Goal: Task Accomplishment & Management: Manage account settings

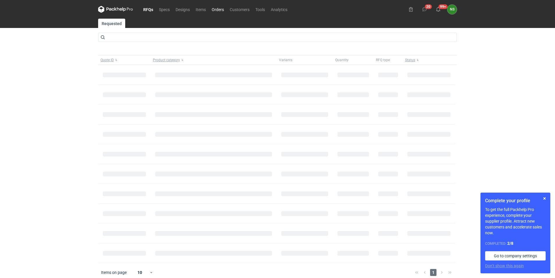
click at [221, 10] on link "Orders" at bounding box center [218, 9] width 18 height 7
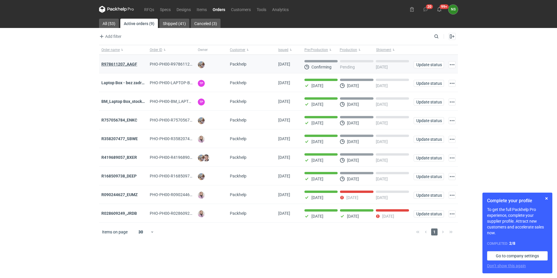
click at [129, 64] on strong "R978611207_AAGF" at bounding box center [119, 64] width 36 height 5
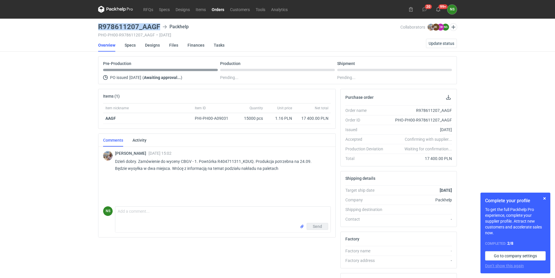
drag, startPoint x: 160, startPoint y: 27, endPoint x: 91, endPoint y: 28, distance: 68.8
click at [91, 28] on div "RFQs Specs Designs Items Orders Customers Tools Analytics 20 99+ NS [PERSON_NAM…" at bounding box center [277, 139] width 555 height 278
copy h3 "R978611207_AAGF"
click at [503, 167] on div "RFQs Specs Designs Items Orders Customers Tools Analytics 20 99+ NS [PERSON_NAM…" at bounding box center [277, 139] width 555 height 278
drag, startPoint x: 253, startPoint y: 161, endPoint x: 217, endPoint y: 161, distance: 35.6
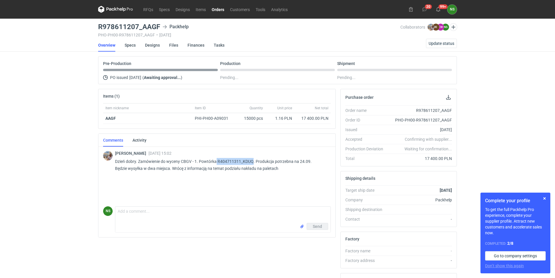
click at [217, 161] on p "Dzień dobry. Zamówienie do wyceny CBGV - 1. Powtórka R404711311_KDUQ. Produkcja…" at bounding box center [220, 165] width 211 height 14
copy p "R404711311_KDUQ"
click at [147, 10] on link "RFQs" at bounding box center [148, 9] width 16 height 7
